Goal: Check status: Check status

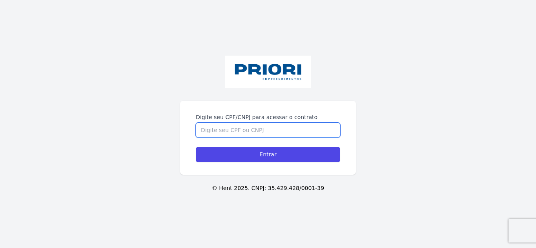
click at [230, 129] on input "Digite seu CPF/CNPJ para acessar o contrato" at bounding box center [268, 130] width 144 height 15
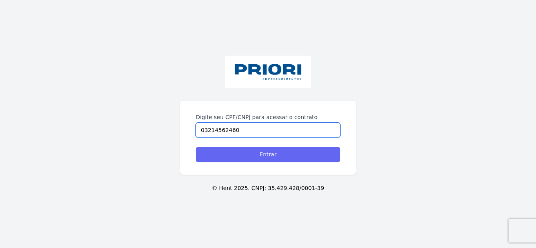
type input "03214562460"
click at [243, 158] on input "Entrar" at bounding box center [268, 154] width 144 height 15
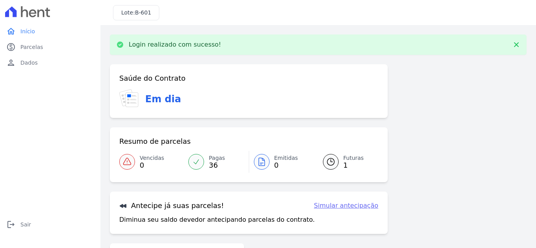
click at [335, 165] on link "Futuras 1" at bounding box center [346, 162] width 65 height 22
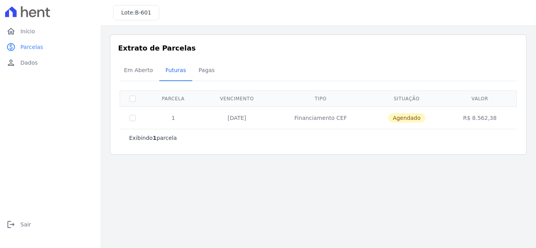
drag, startPoint x: 290, startPoint y: 1, endPoint x: 257, endPoint y: 201, distance: 202.1
click at [257, 201] on main "Listagem de parcelas Baixar PDF Extrato de Parcelas Em Aberto Futuras Pagas 0 s…" at bounding box center [318, 136] width 436 height 223
click at [202, 68] on span "Pagas" at bounding box center [207, 70] width 26 height 16
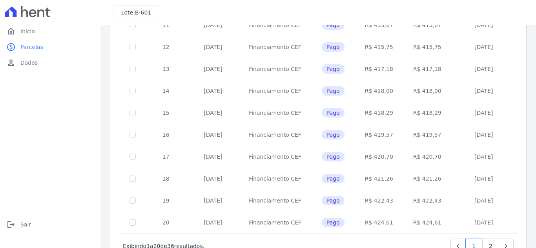
scroll to position [344, 0]
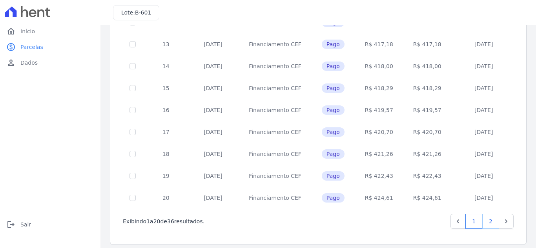
click at [484, 215] on link "2" at bounding box center [490, 221] width 17 height 15
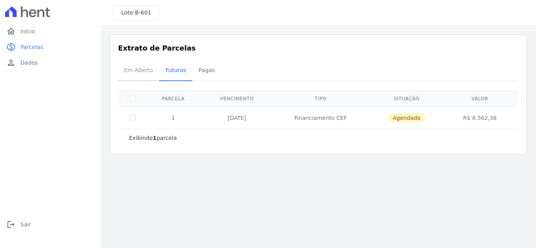
click at [136, 73] on span "Em Aberto" at bounding box center [138, 70] width 38 height 16
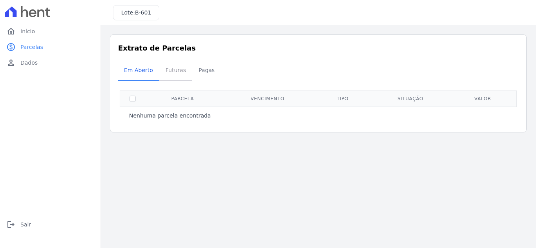
click at [173, 69] on span "Futuras" at bounding box center [176, 70] width 30 height 16
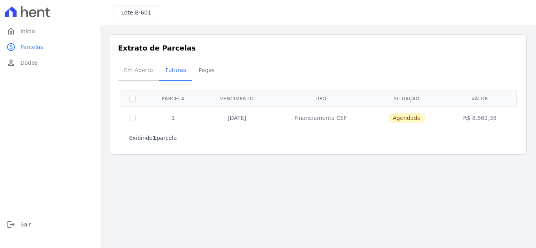
click at [141, 68] on span "Em Aberto" at bounding box center [138, 70] width 38 height 16
